Goal: Transaction & Acquisition: Purchase product/service

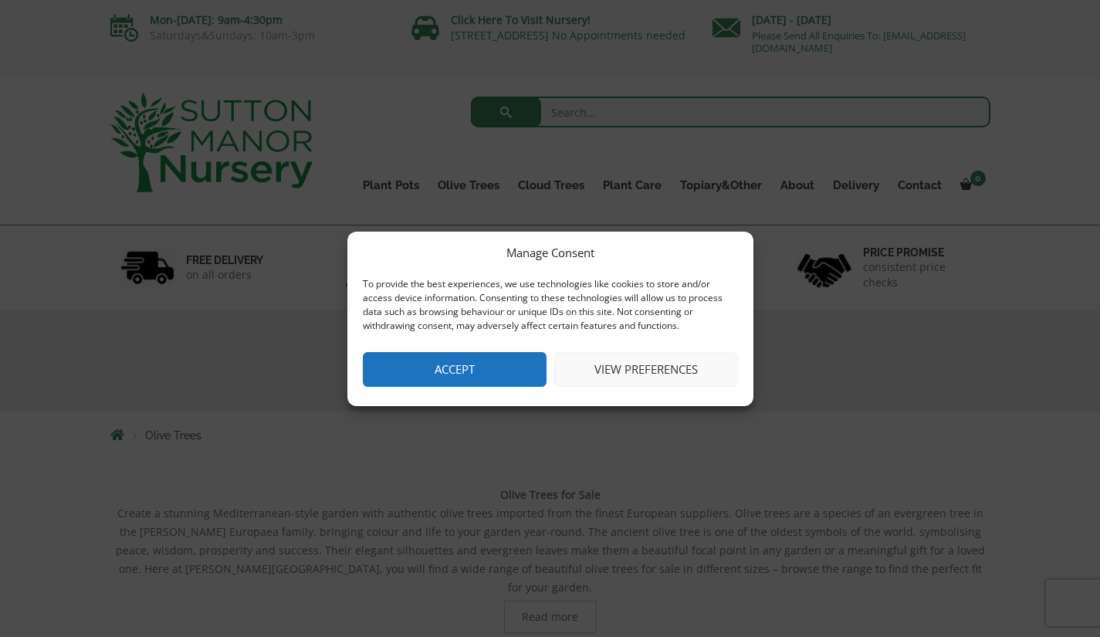
click at [610, 347] on div "Manage Consent To provide the best experiences, we use technologies like cookie…" at bounding box center [550, 319] width 406 height 174
click at [608, 360] on button "View preferences" at bounding box center [646, 369] width 184 height 35
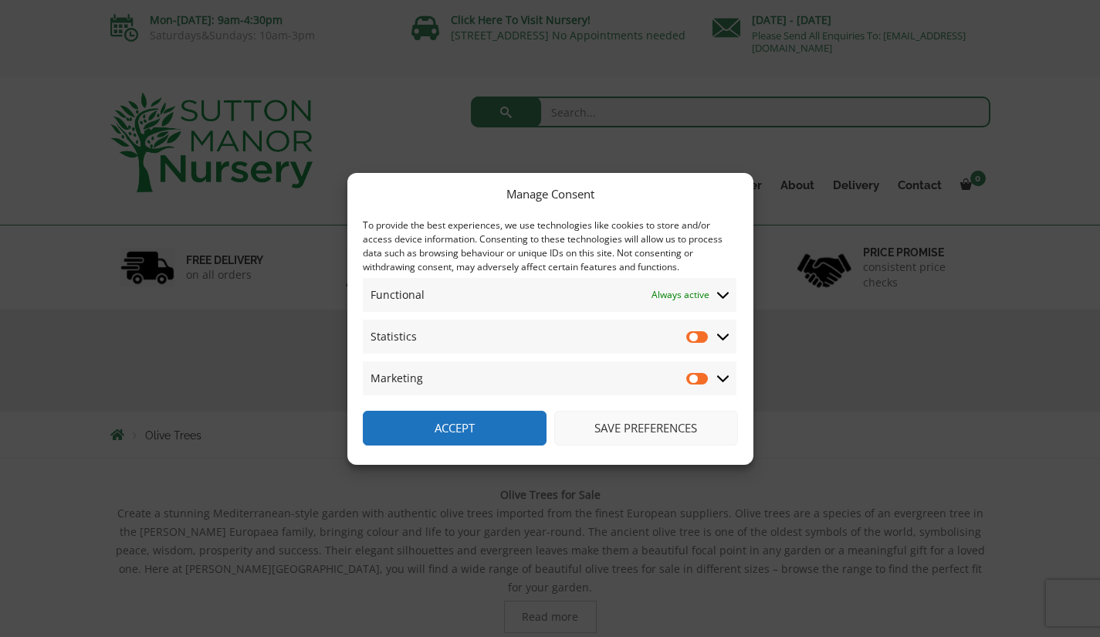
click at [526, 432] on button "Accept" at bounding box center [455, 428] width 184 height 35
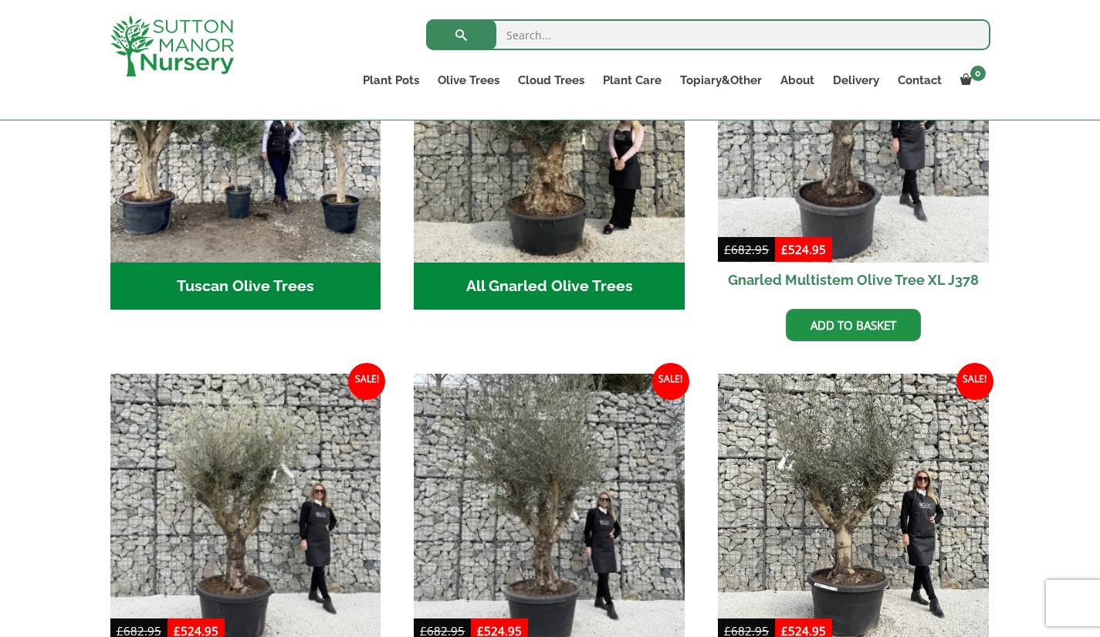
scroll to position [695, 0]
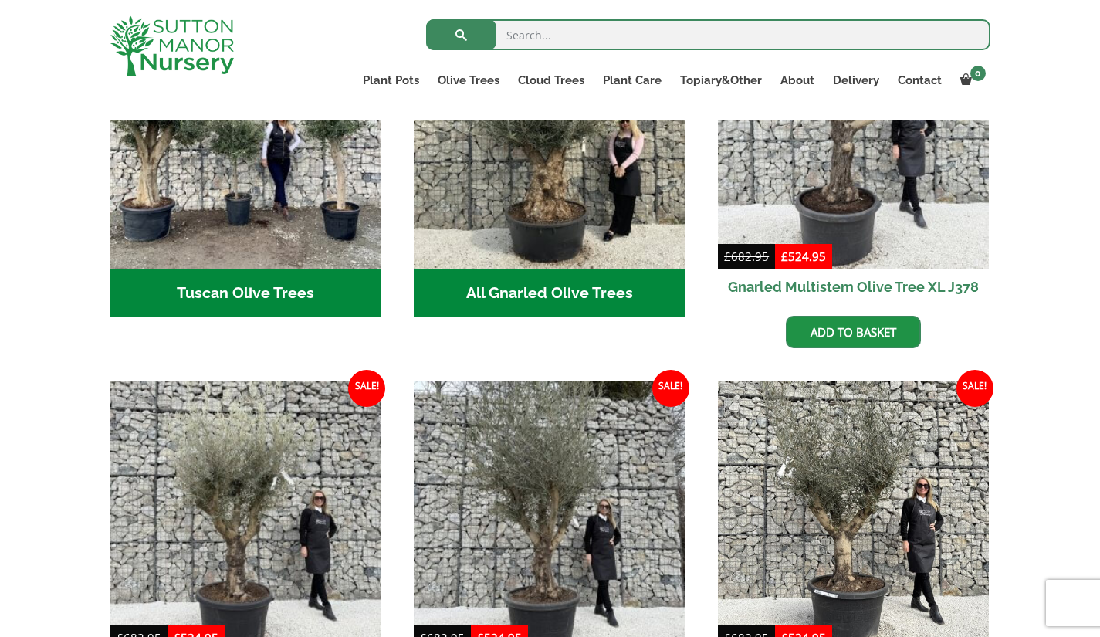
click at [0, 0] on link "Gnarled Olive Trees XXL" at bounding box center [0, 0] width 0 height 0
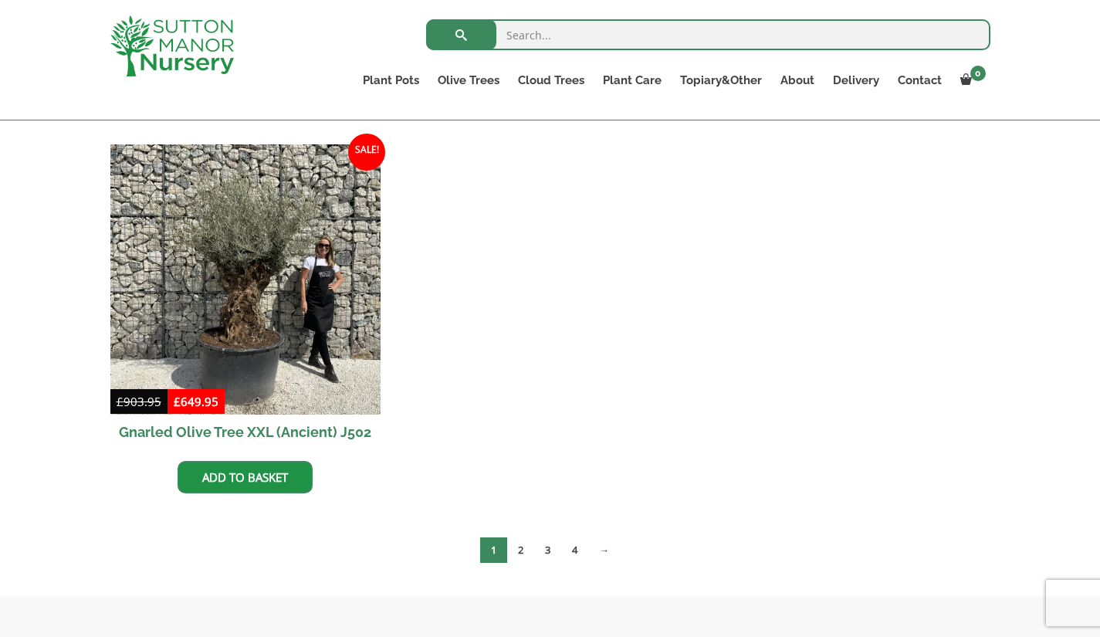
scroll to position [2778, 0]
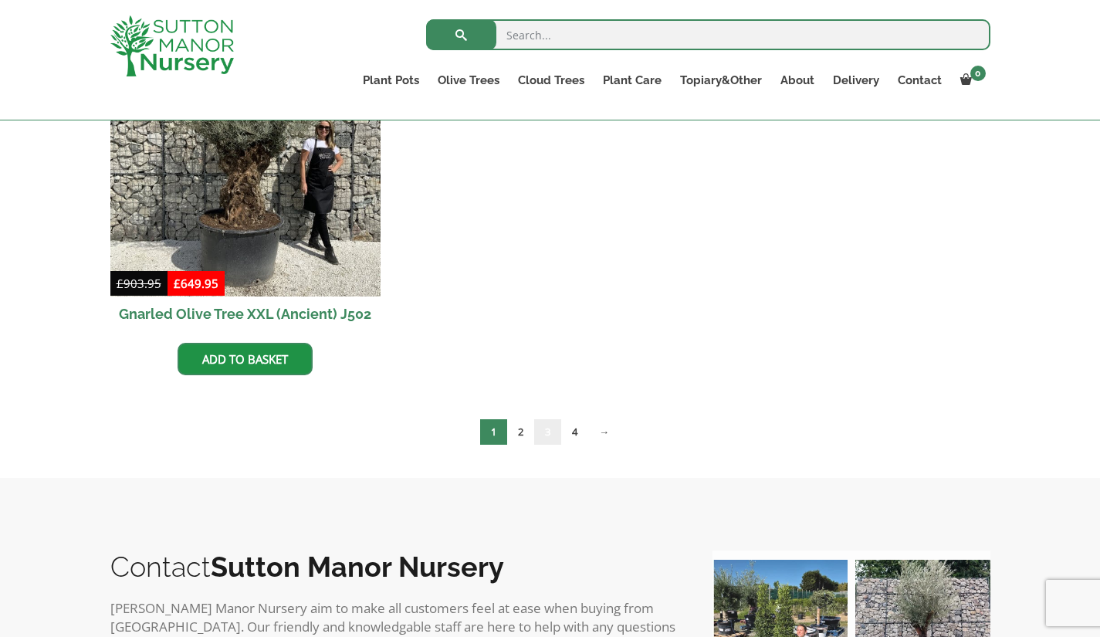
click at [550, 433] on link "3" at bounding box center [547, 431] width 27 height 25
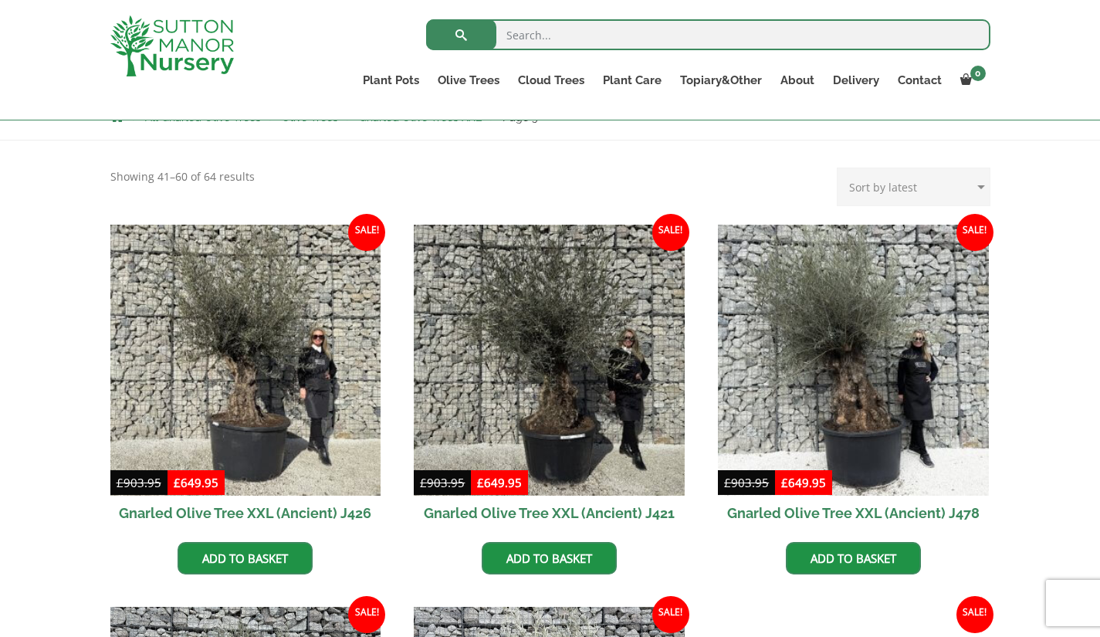
scroll to position [309, 0]
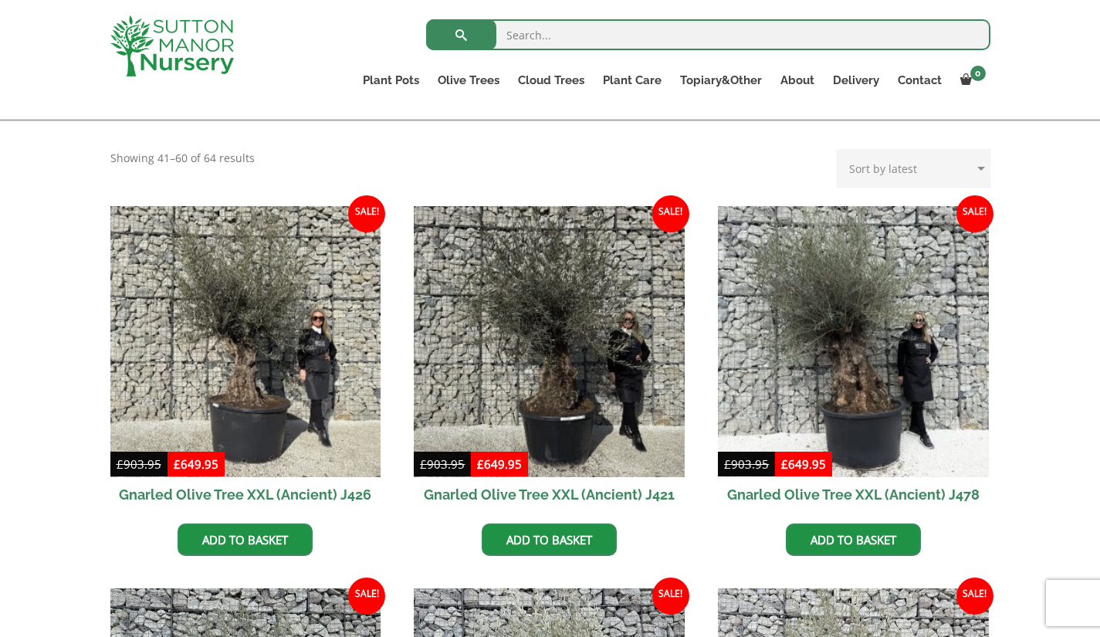
click at [914, 177] on select "Sort by popularity Sort by latest Sort by price: low to high Sort by price: hig…" at bounding box center [914, 168] width 154 height 39
select select "price"
click at [840, 149] on select "Sort by popularity Sort by latest Sort by price: low to high Sort by price: hig…" at bounding box center [914, 168] width 154 height 39
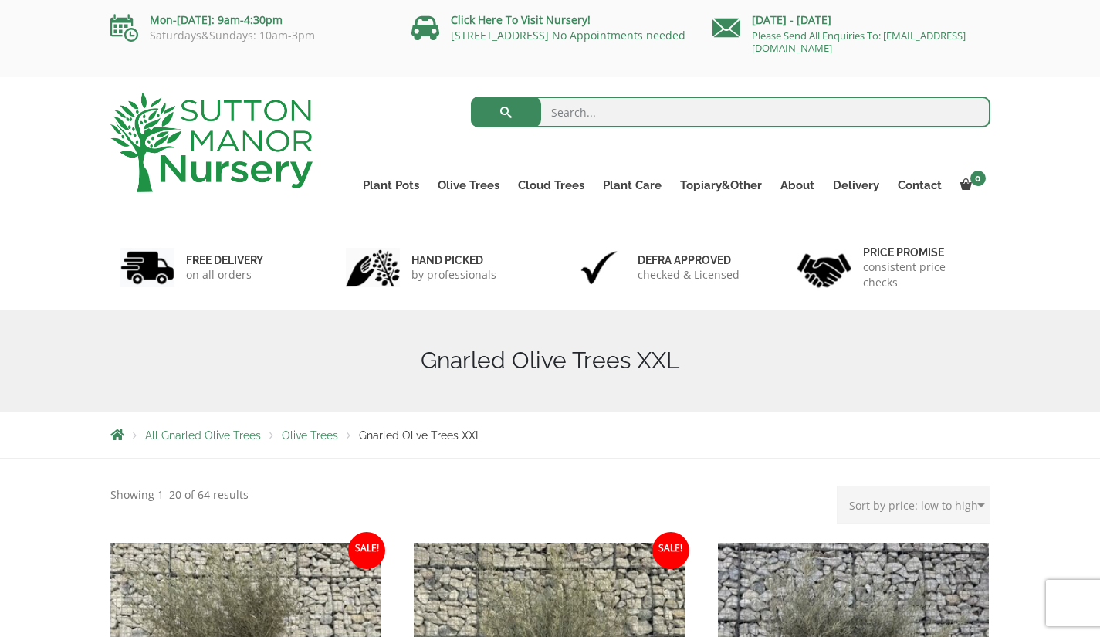
click at [981, 519] on select "Sort by popularity Sort by latest Sort by price: low to high Sort by price: hig…" at bounding box center [914, 504] width 154 height 39
select select "price-desc"
click at [840, 485] on select "Sort by popularity Sort by latest Sort by price: low to high Sort by price: hig…" at bounding box center [914, 504] width 154 height 39
drag, startPoint x: 998, startPoint y: 392, endPoint x: 993, endPoint y: 409, distance: 17.6
click at [996, 394] on div "Gnarled Olive Trees XXL" at bounding box center [550, 360] width 903 height 102
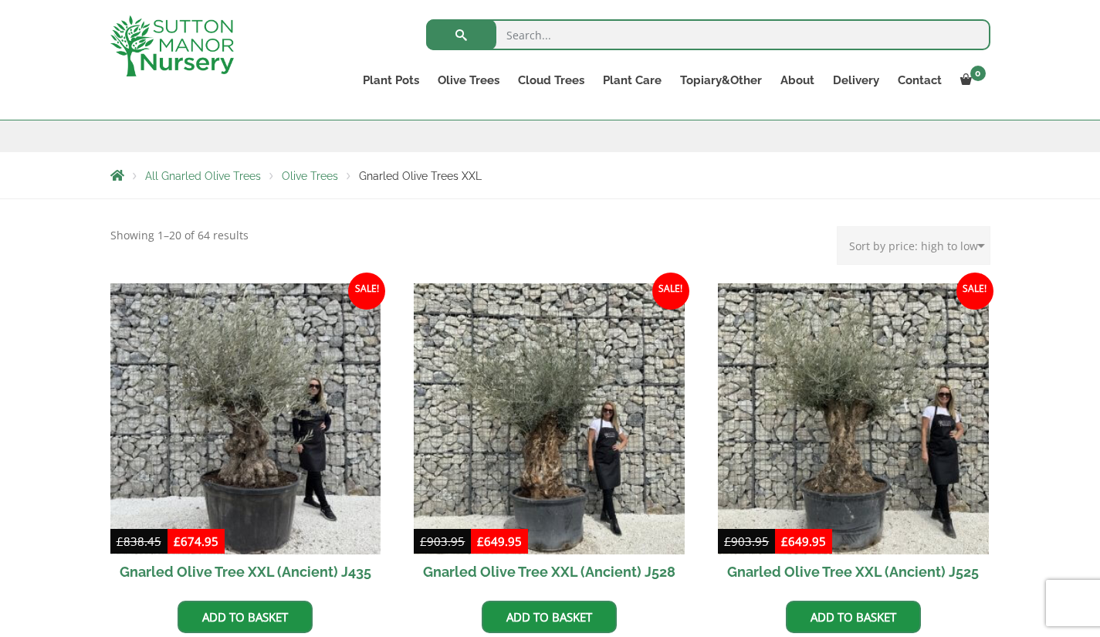
click at [926, 261] on select "Sort by popularity Sort by latest Sort by price: low to high Sort by price: hig…" at bounding box center [914, 245] width 154 height 39
click at [840, 226] on select "Sort by popularity Sort by latest Sort by price: low to high Sort by price: hig…" at bounding box center [914, 245] width 154 height 39
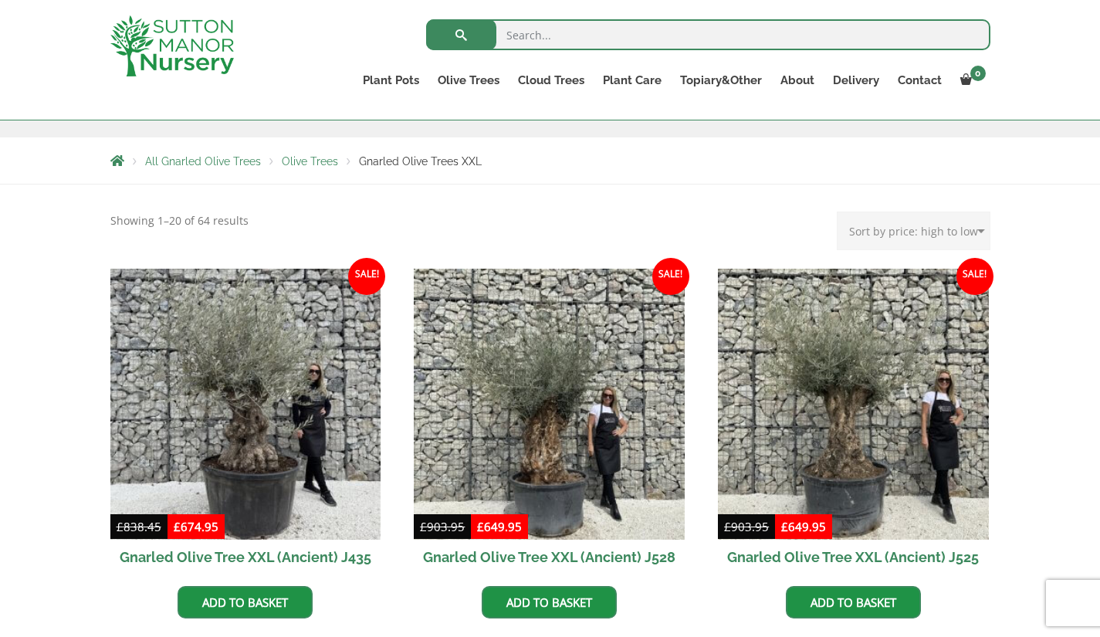
scroll to position [154, 0]
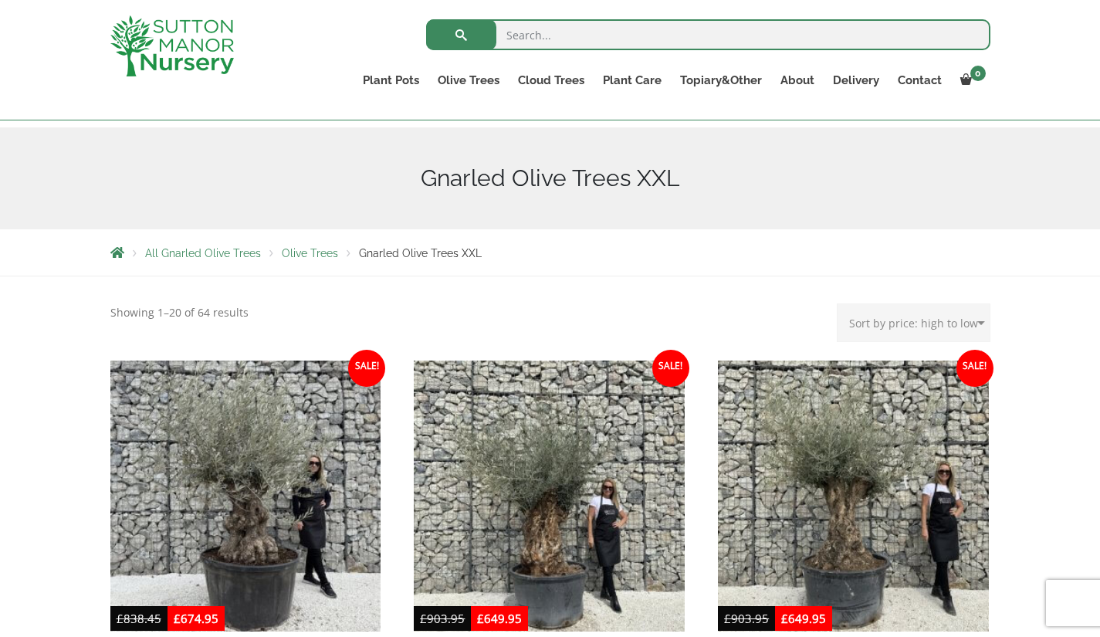
drag, startPoint x: 916, startPoint y: 316, endPoint x: 913, endPoint y: 328, distance: 12.0
click at [916, 316] on select "Sort by popularity Sort by latest Sort by price: low to high Sort by price: hig…" at bounding box center [914, 322] width 154 height 39
select select "price"
click at [840, 303] on select "Sort by popularity Sort by latest Sort by price: low to high Sort by price: hig…" at bounding box center [914, 322] width 154 height 39
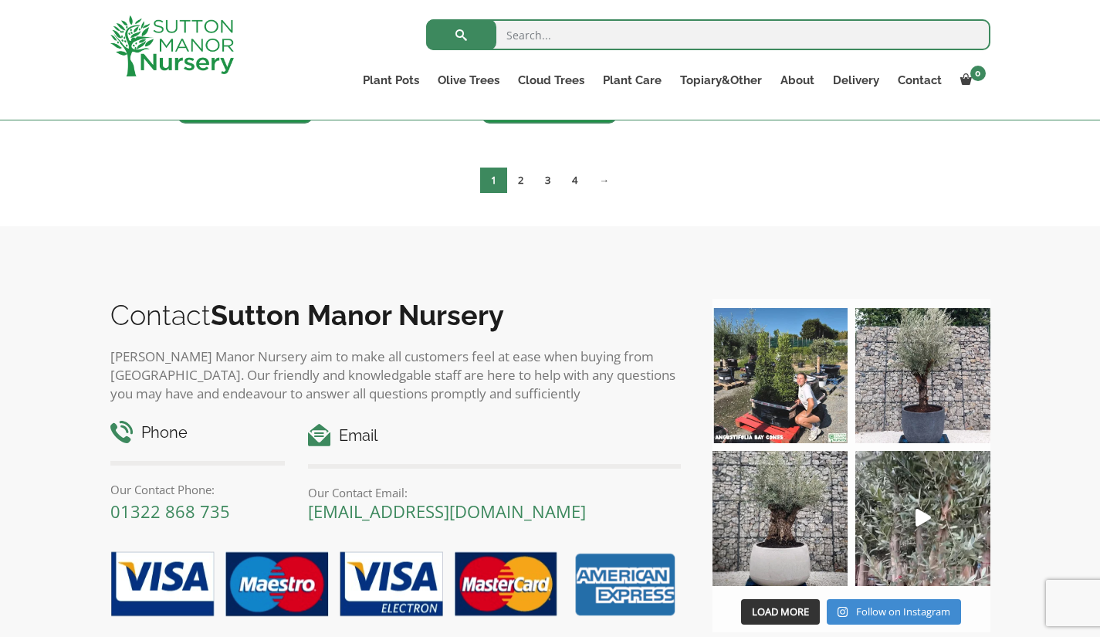
scroll to position [2547, 0]
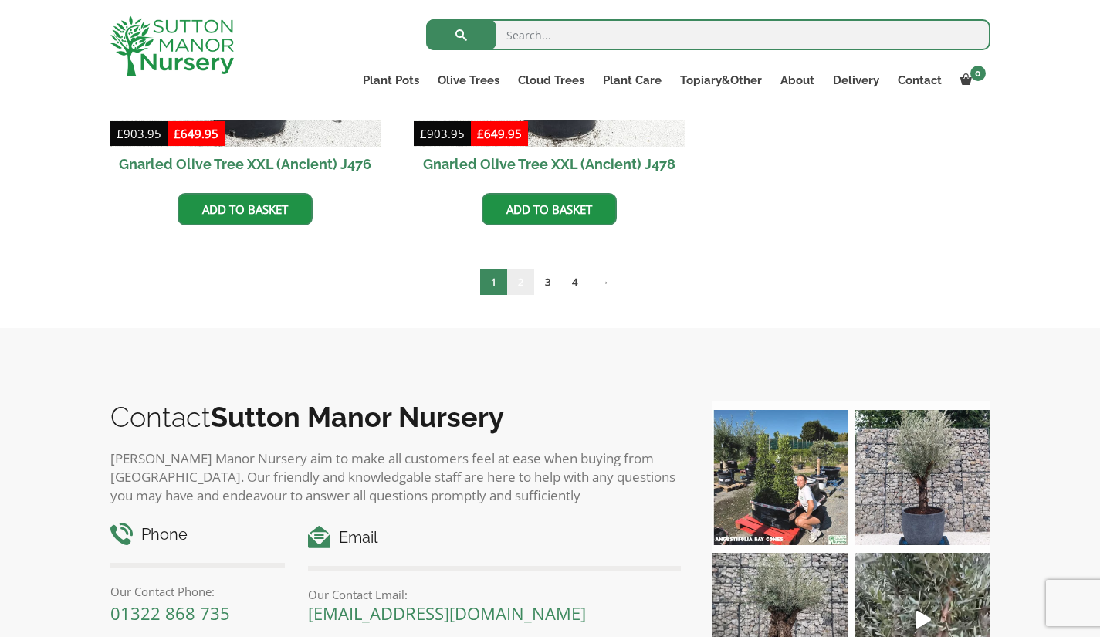
click at [522, 281] on link "2" at bounding box center [520, 281] width 27 height 25
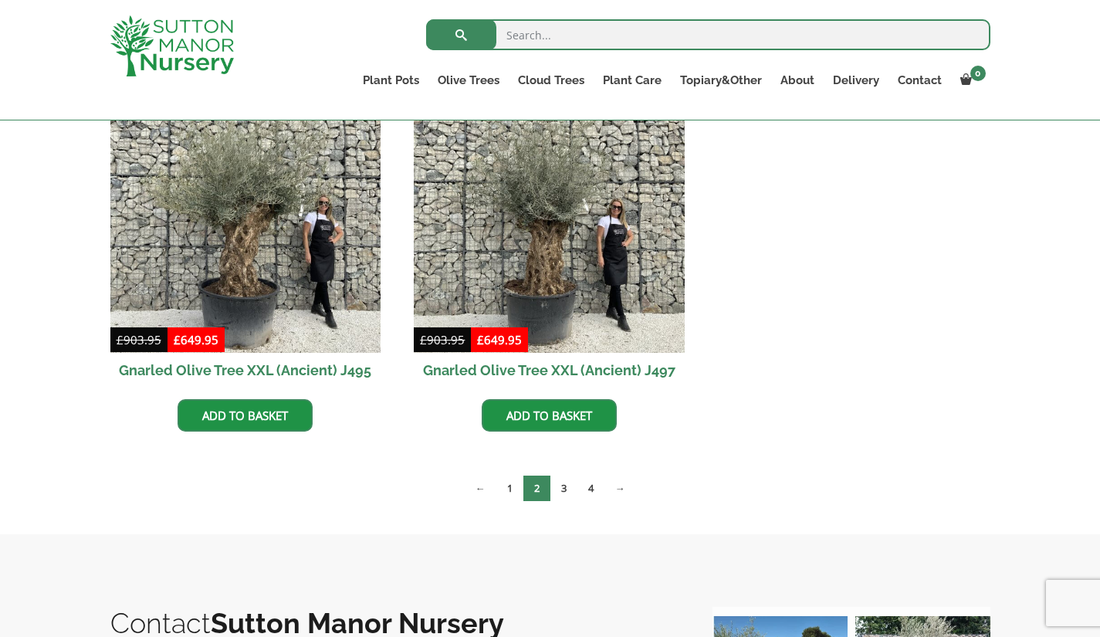
scroll to position [2469, 0]
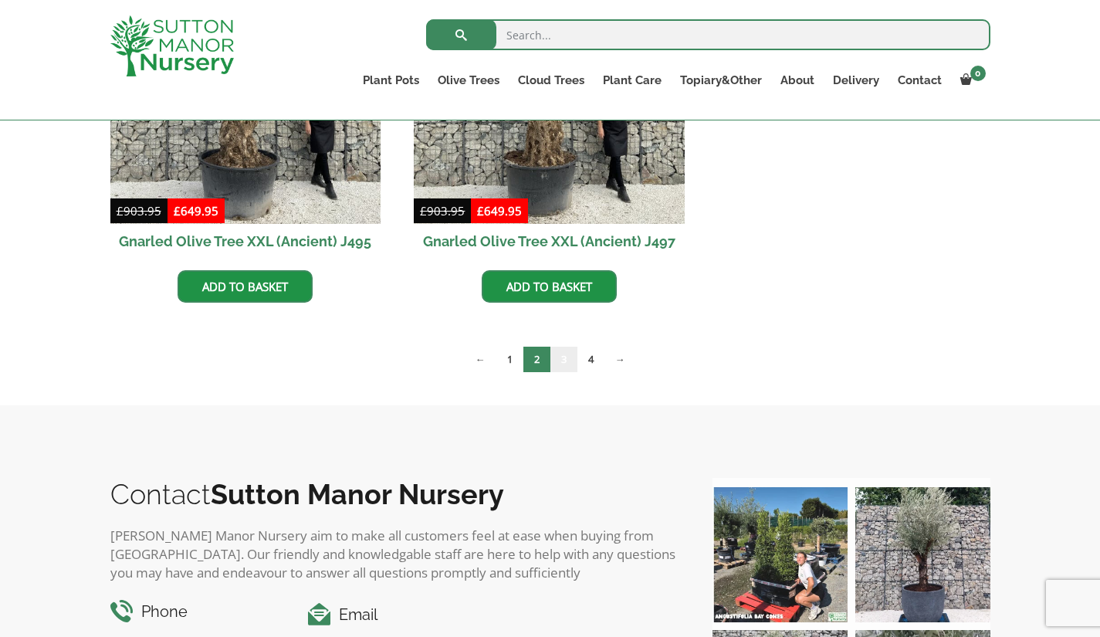
click at [559, 351] on link "3" at bounding box center [563, 358] width 27 height 25
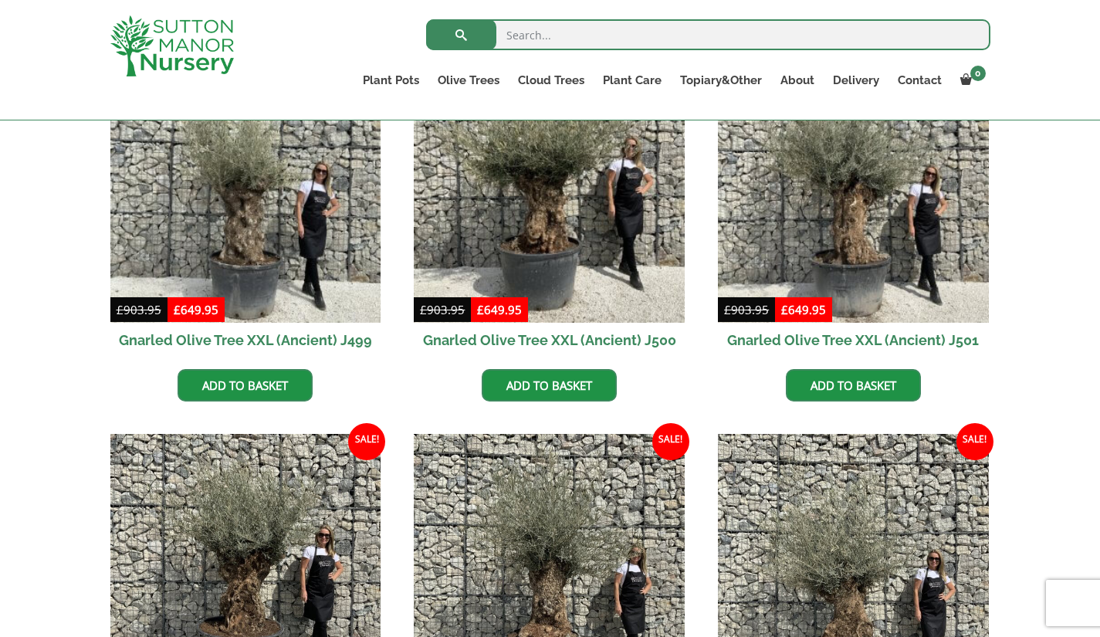
scroll to position [154, 0]
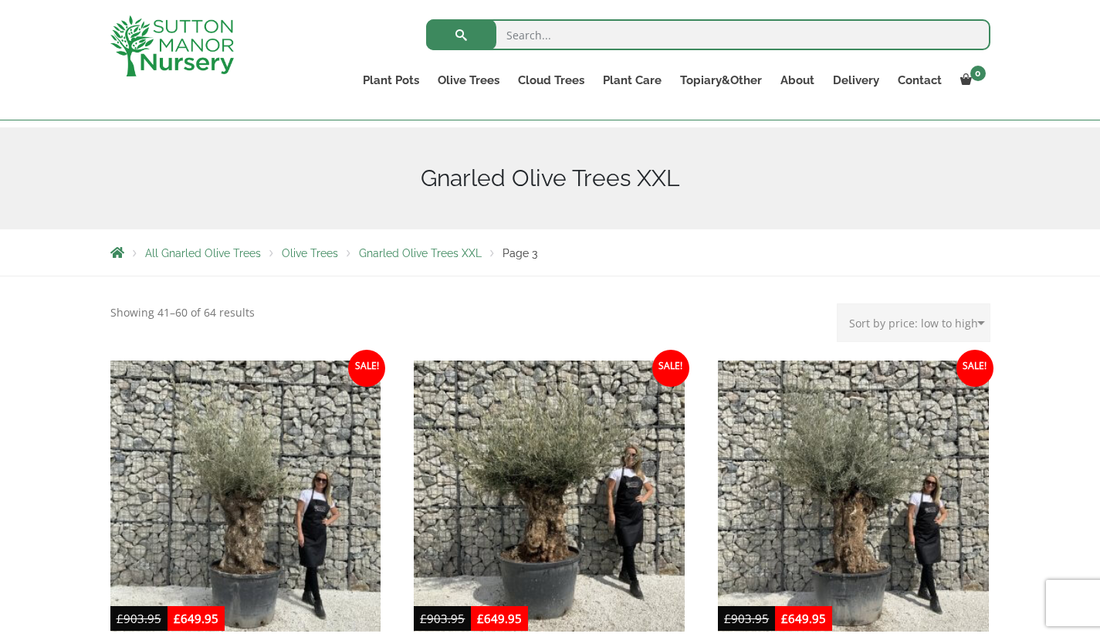
click at [0, 0] on link "Gnarled Plateau Olive Tree XL" at bounding box center [0, 0] width 0 height 0
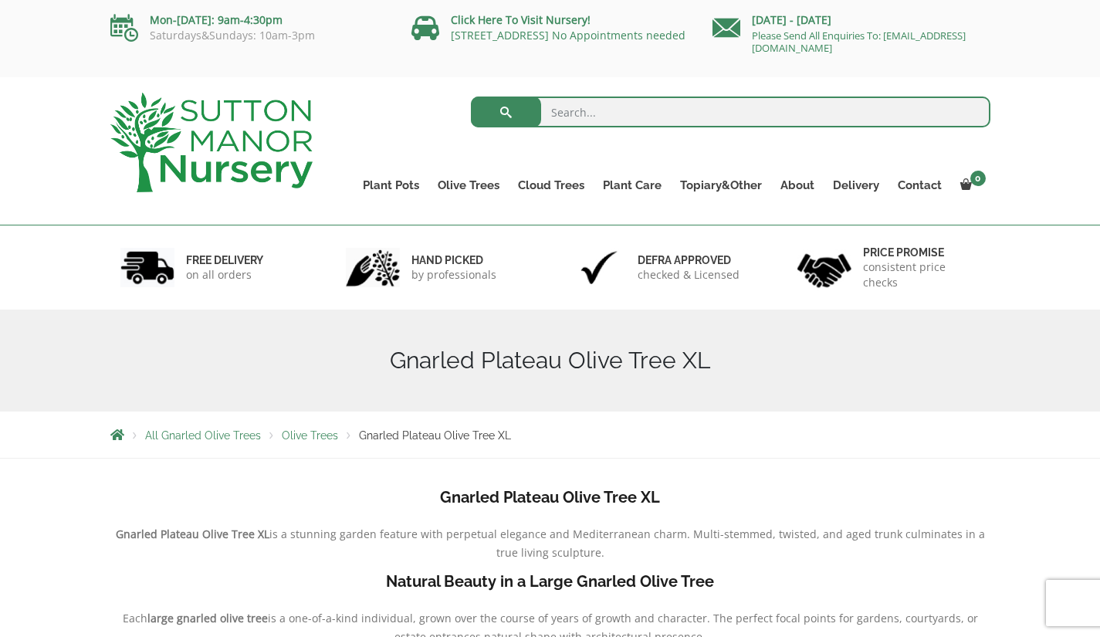
click at [0, 0] on link "Gnarled Multi Stem Olives" at bounding box center [0, 0] width 0 height 0
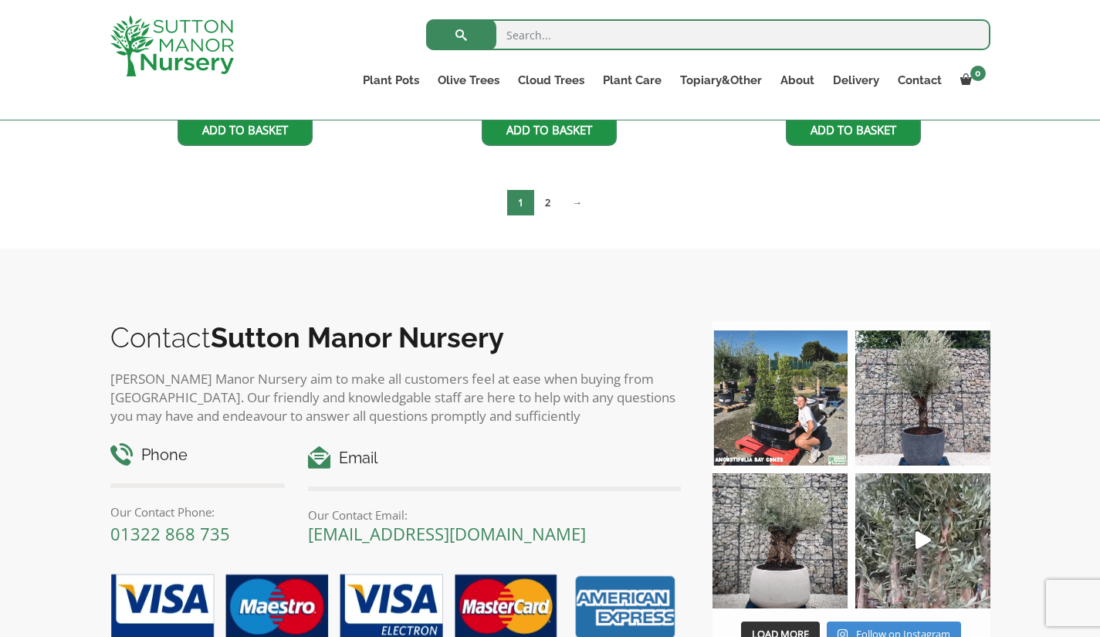
scroll to position [2855, 0]
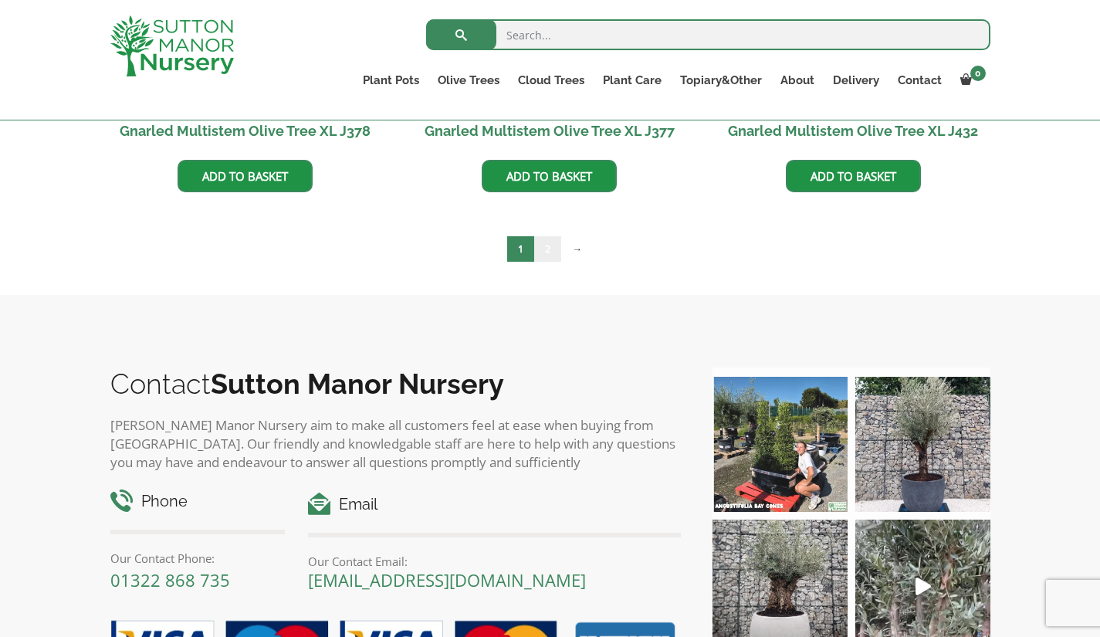
click at [541, 248] on link "2" at bounding box center [547, 248] width 27 height 25
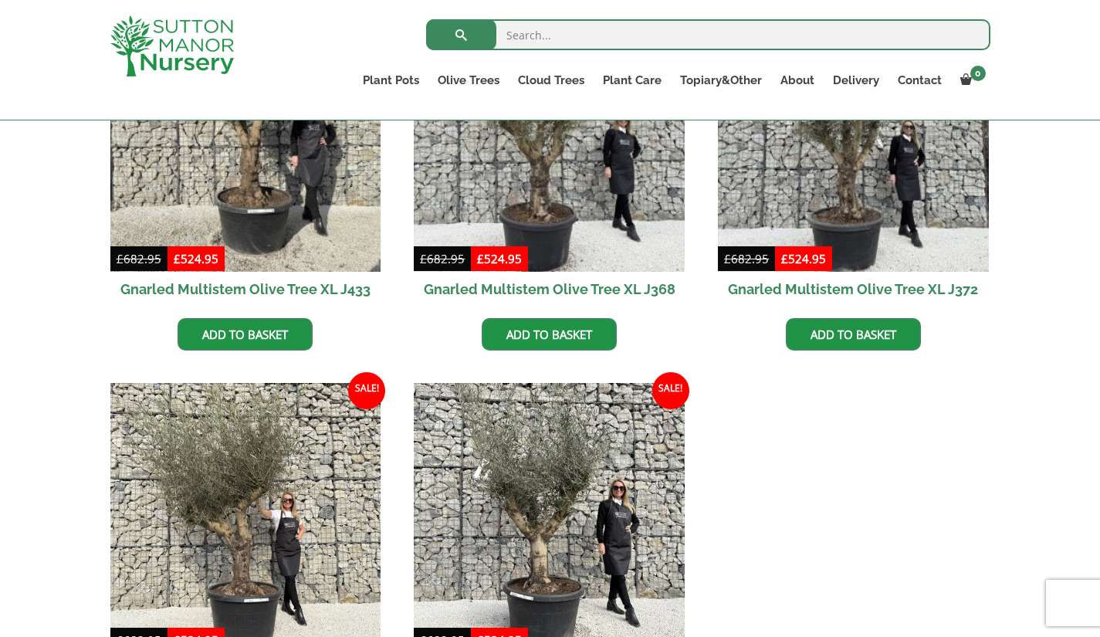
scroll to position [590, 0]
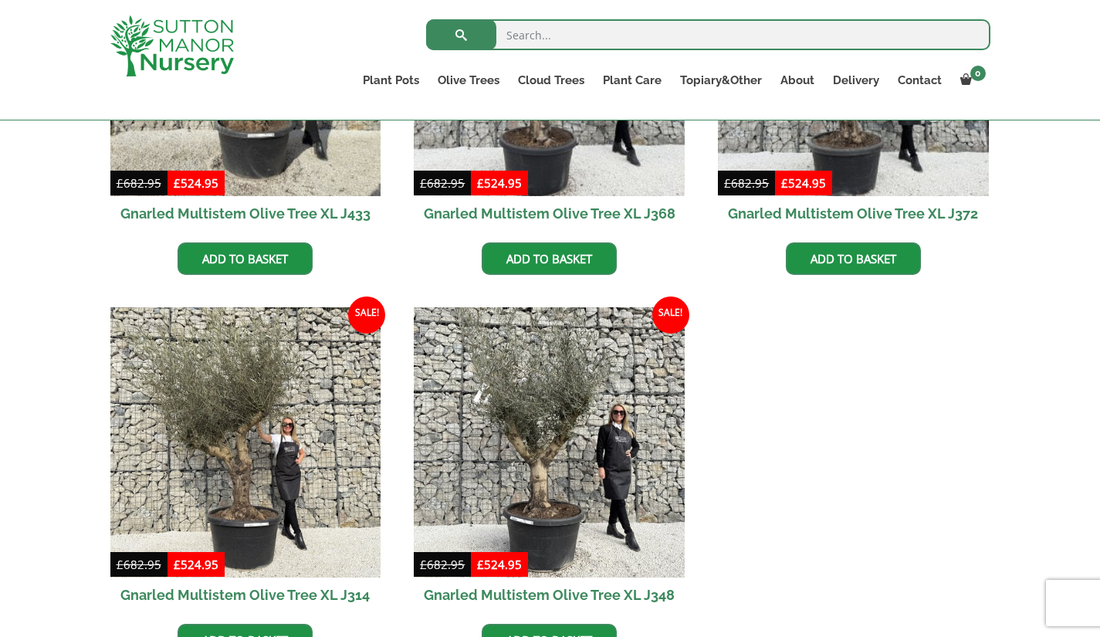
click at [478, 81] on link "Olive Trees" at bounding box center [468, 80] width 80 height 22
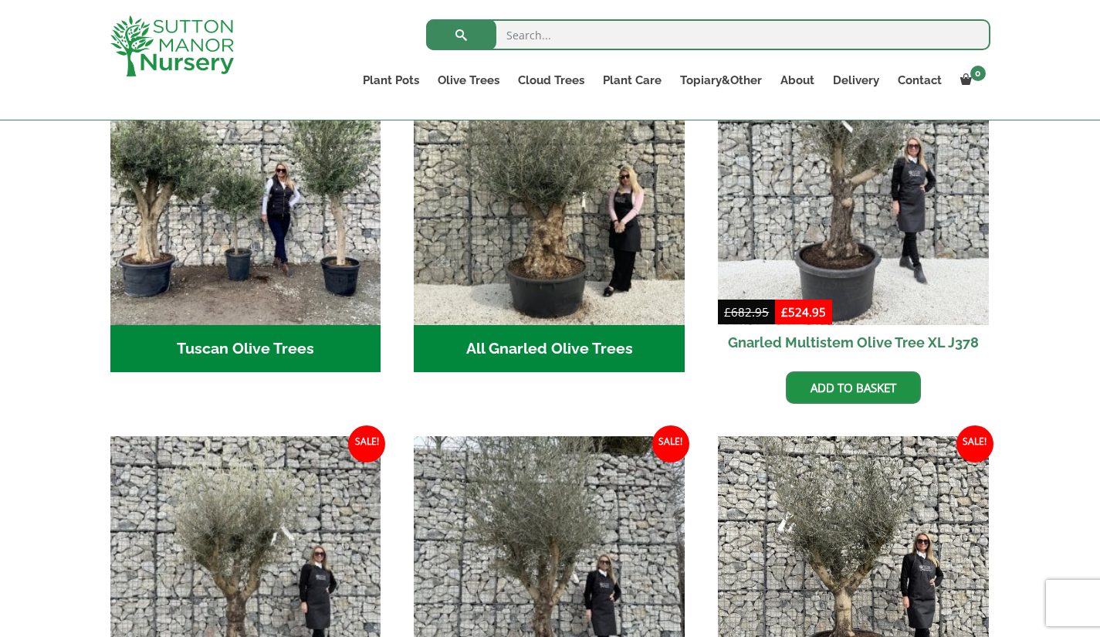
scroll to position [540, 0]
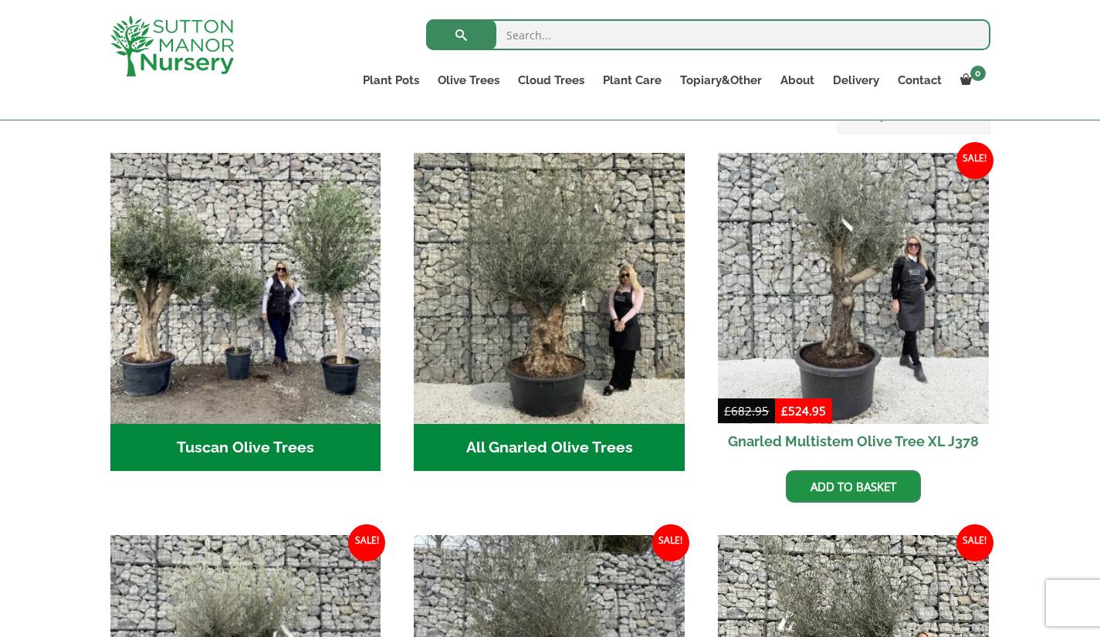
click at [230, 312] on img "Visit product category Tuscan Olive Trees" at bounding box center [245, 288] width 271 height 271
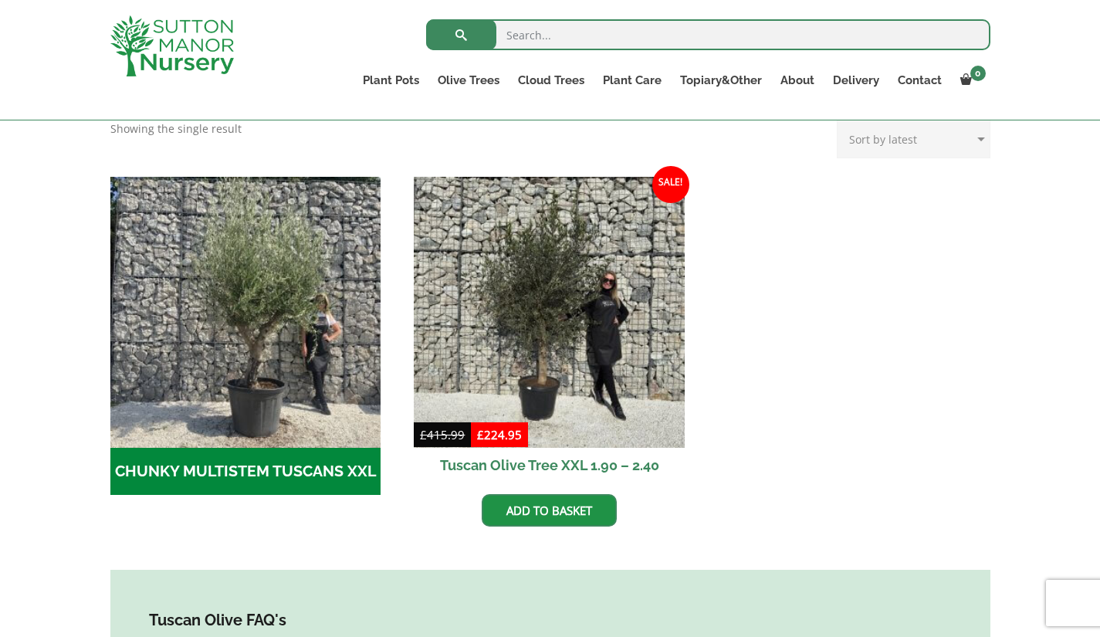
scroll to position [386, 0]
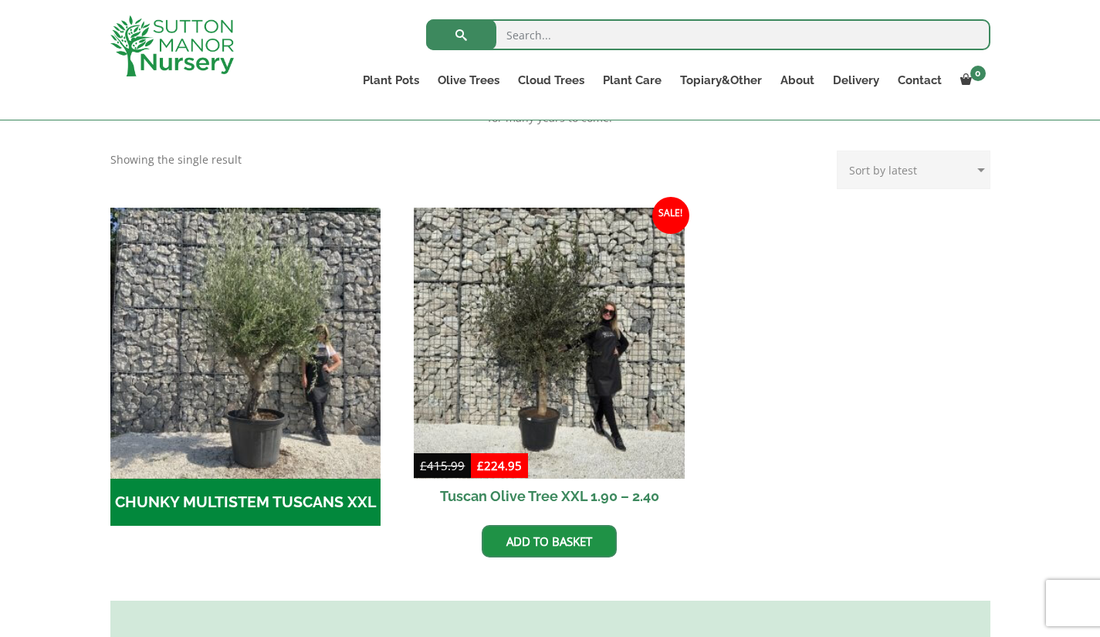
click at [266, 367] on img "Visit product category CHUNKY MULTISTEM TUSCANS XXL" at bounding box center [245, 343] width 271 height 271
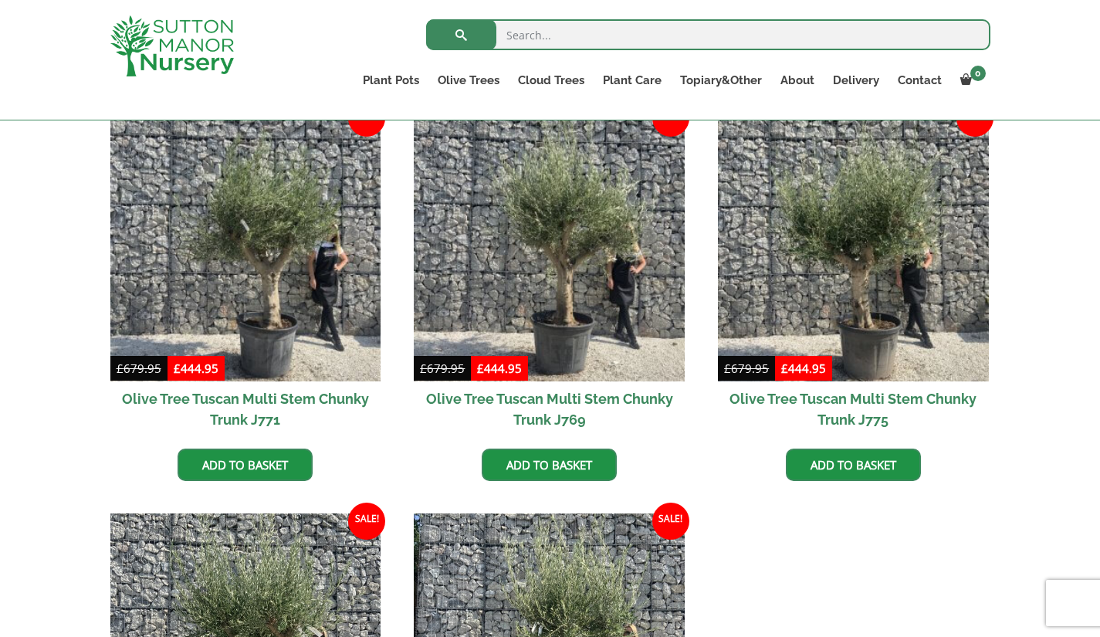
scroll to position [386, 0]
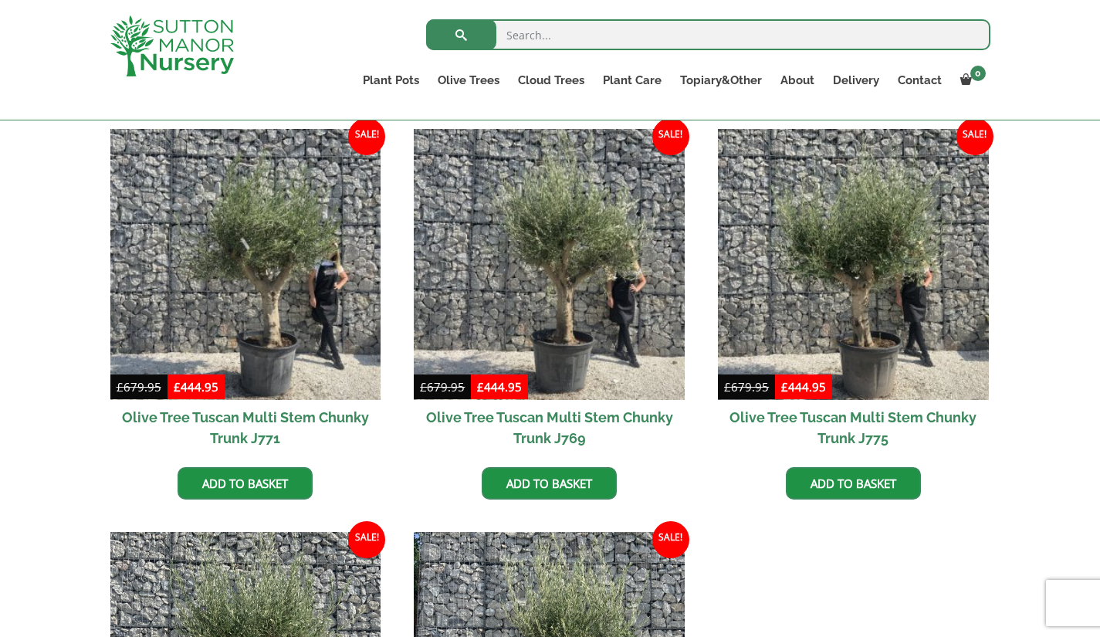
click at [570, 270] on img at bounding box center [549, 264] width 271 height 271
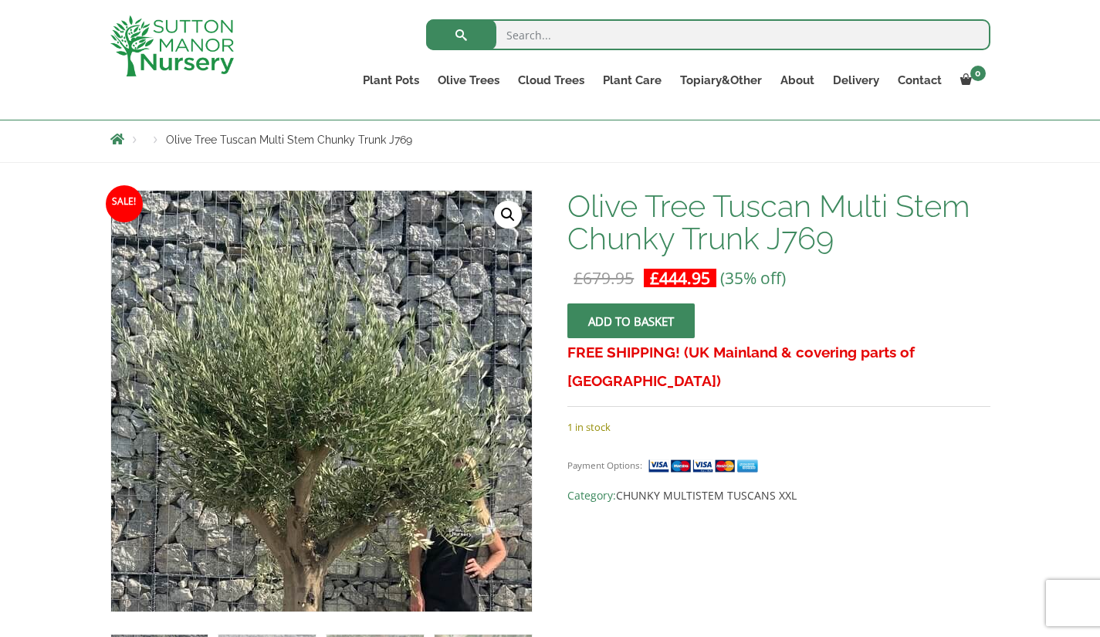
scroll to position [232, 0]
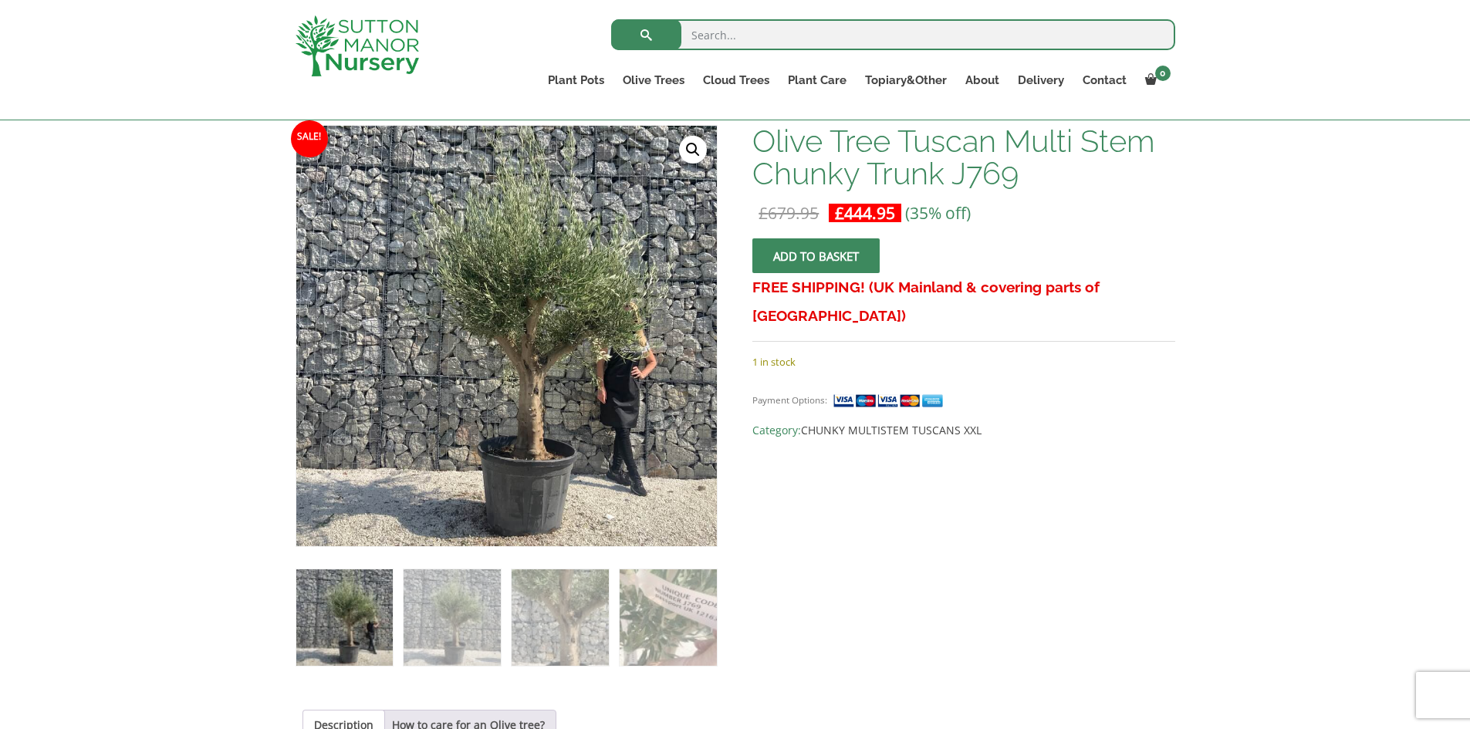
click at [471, 616] on img at bounding box center [452, 618] width 96 height 96
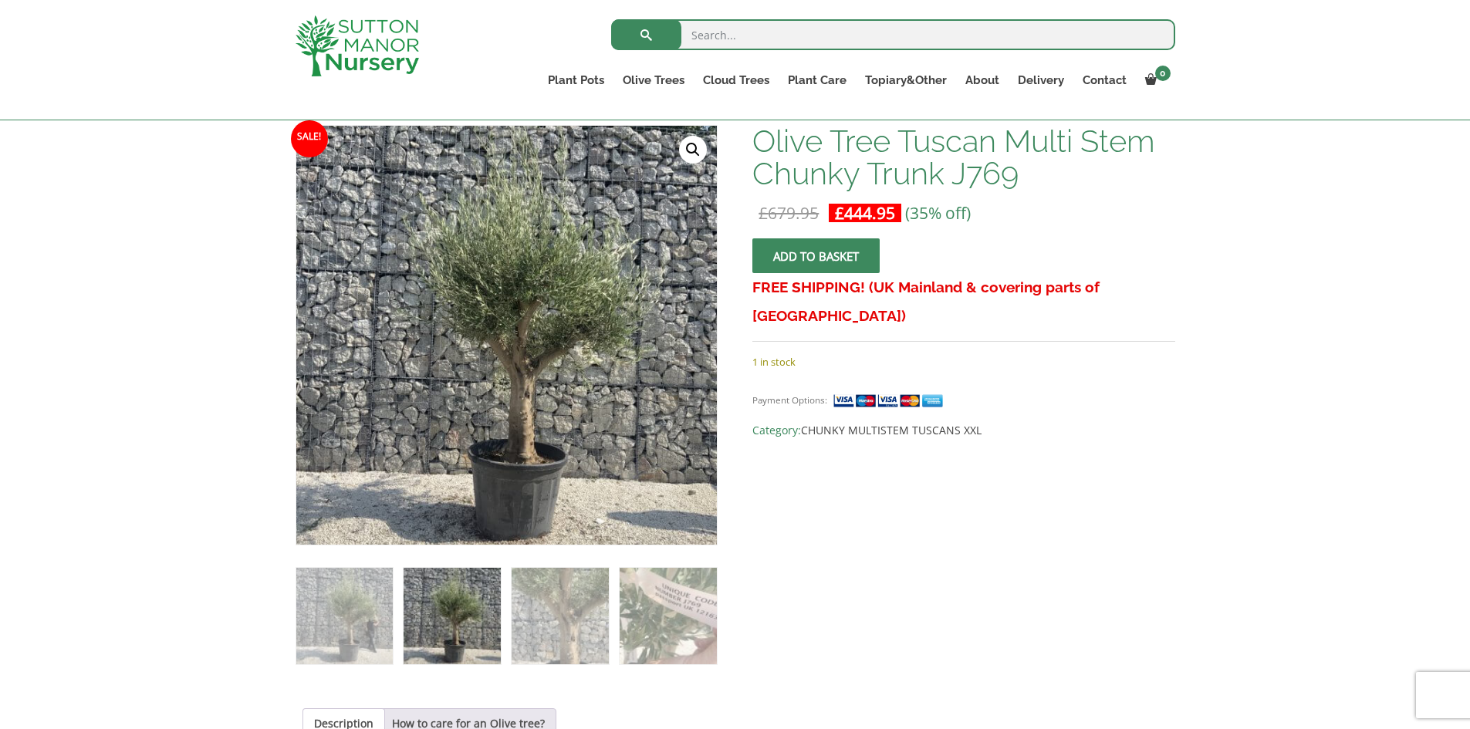
click at [551, 603] on img at bounding box center [560, 616] width 96 height 96
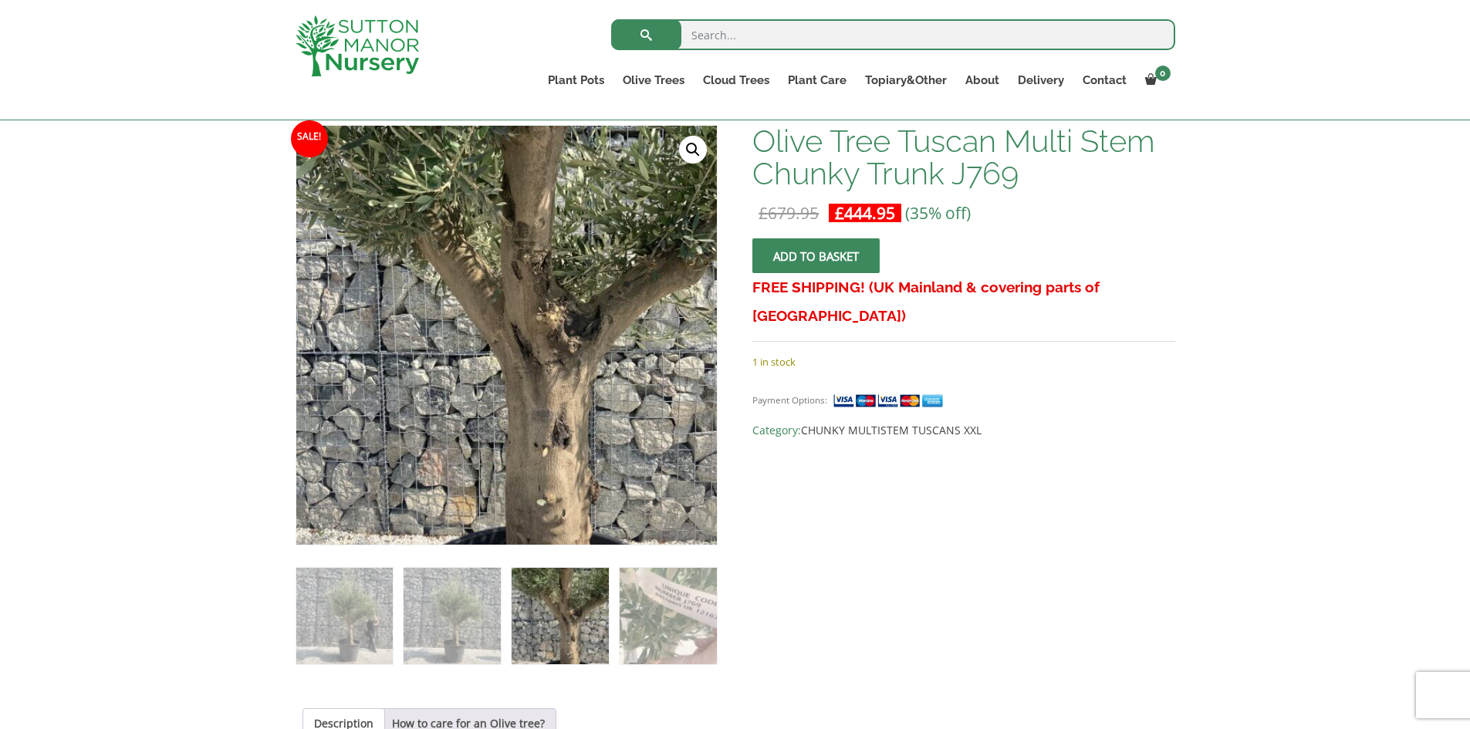
click at [440, 593] on img at bounding box center [452, 616] width 96 height 96
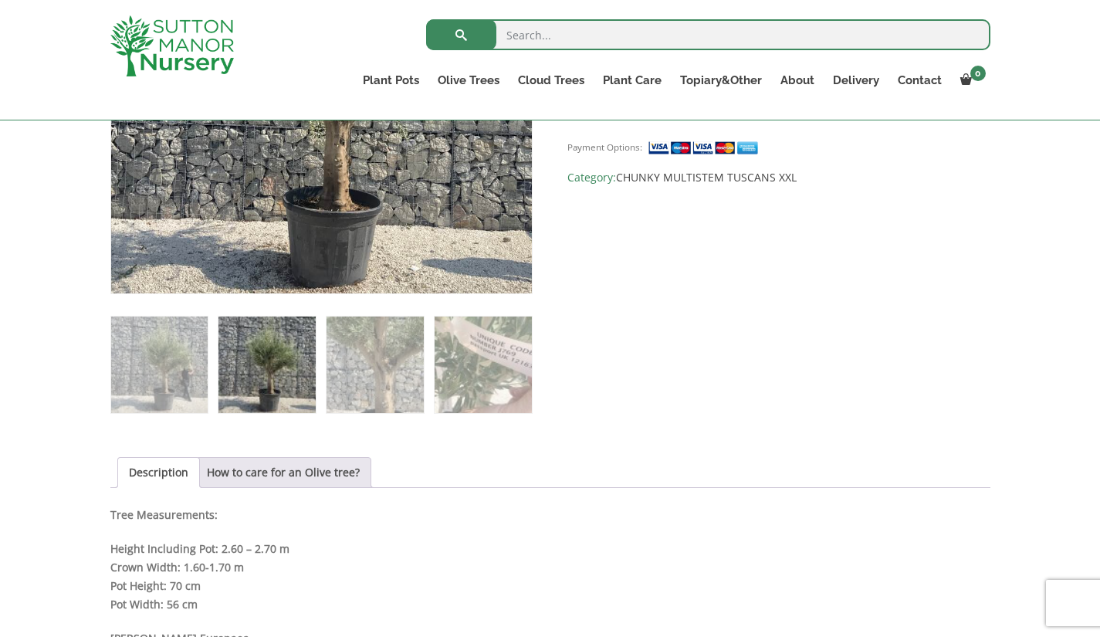
scroll to position [617, 0]
